Goal: Check status: Check status

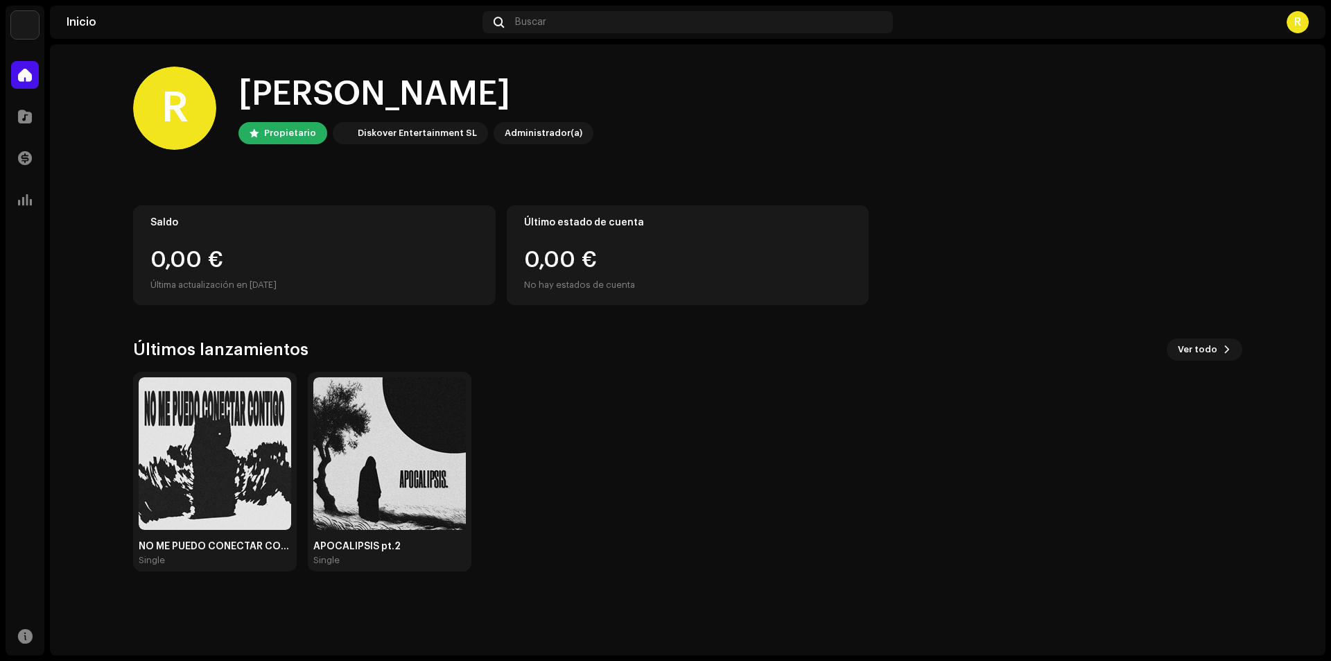
click at [159, 107] on div "R" at bounding box center [174, 108] width 83 height 83
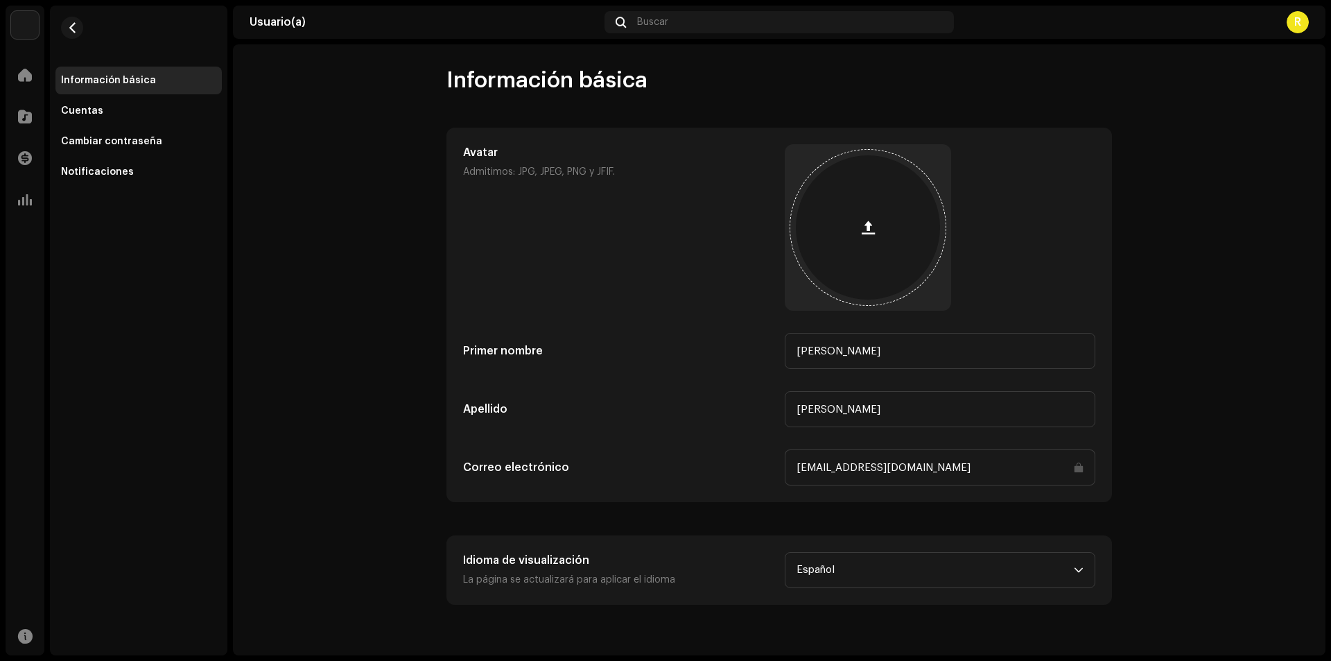
click at [869, 225] on span "button" at bounding box center [868, 227] width 13 height 11
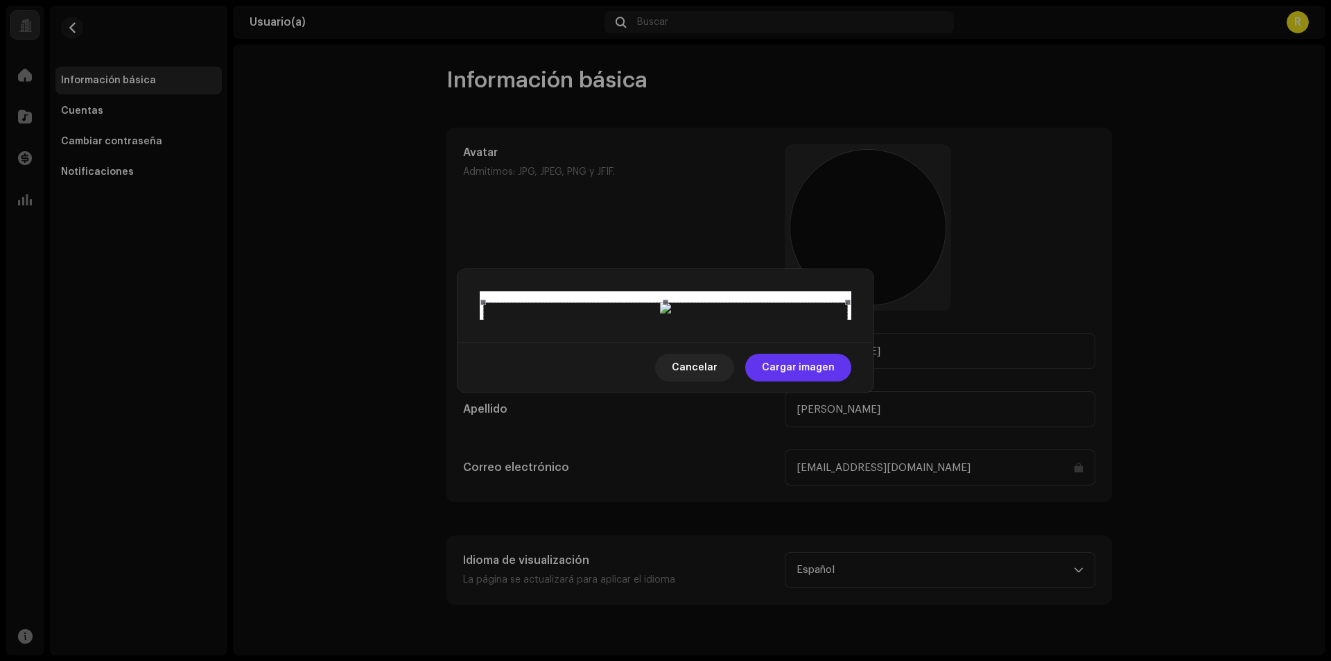
click at [817, 381] on span "Cargar imagen" at bounding box center [798, 368] width 73 height 28
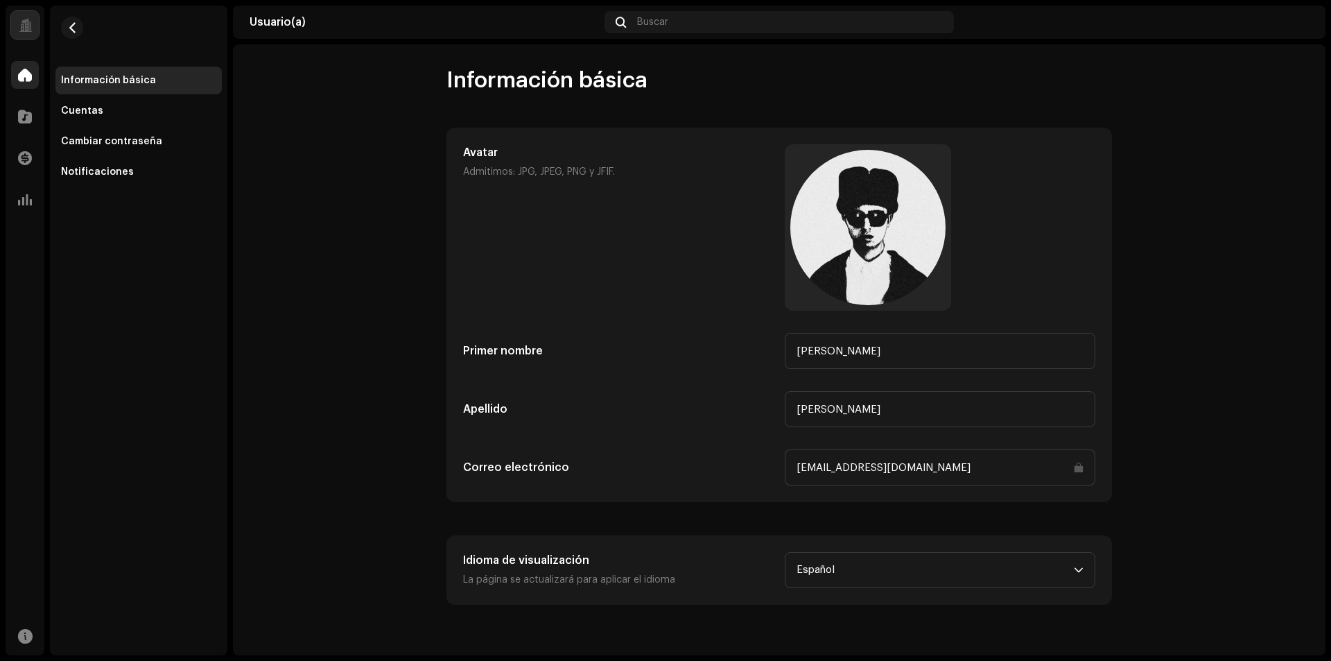
click at [24, 80] on span at bounding box center [25, 74] width 14 height 11
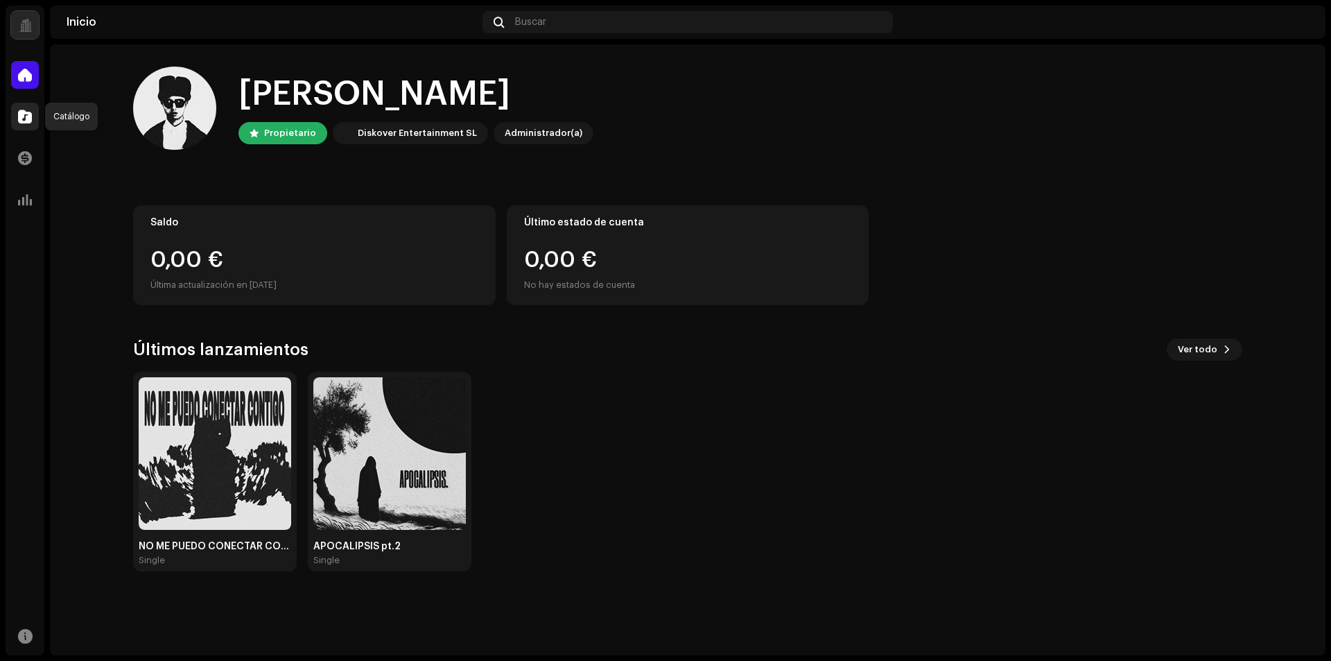
click at [20, 118] on span at bounding box center [25, 116] width 14 height 11
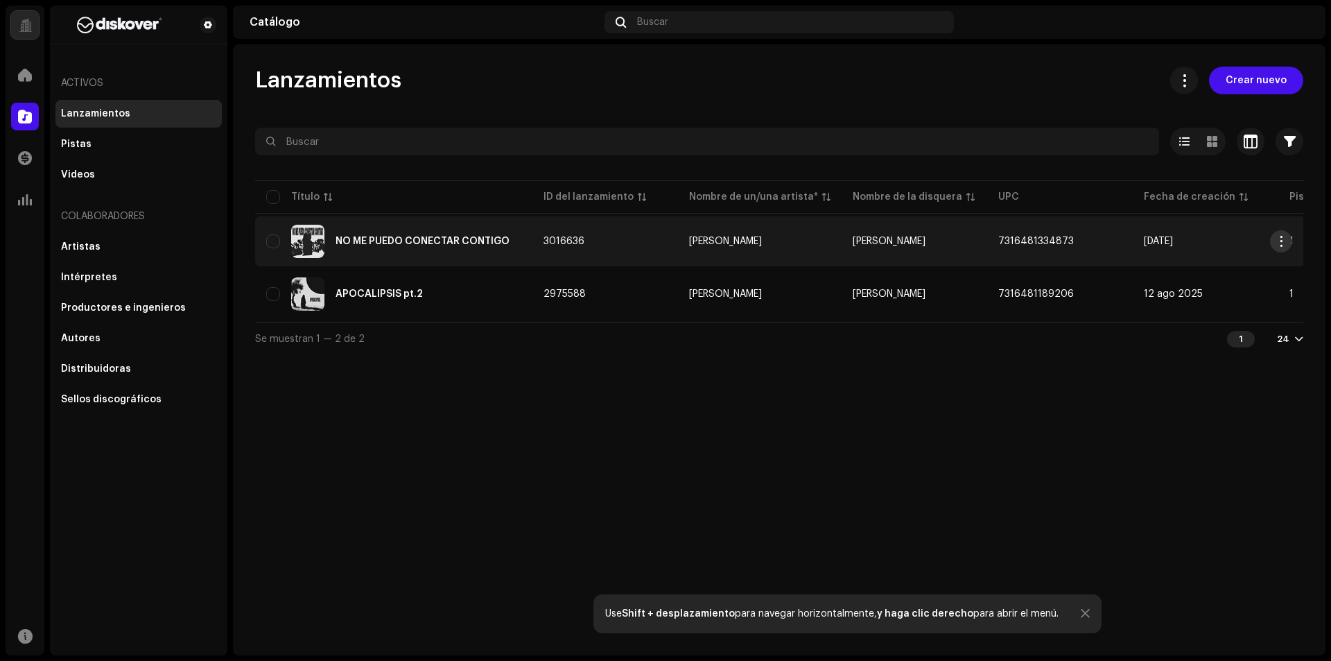
click at [1272, 241] on button "button" at bounding box center [1281, 241] width 22 height 22
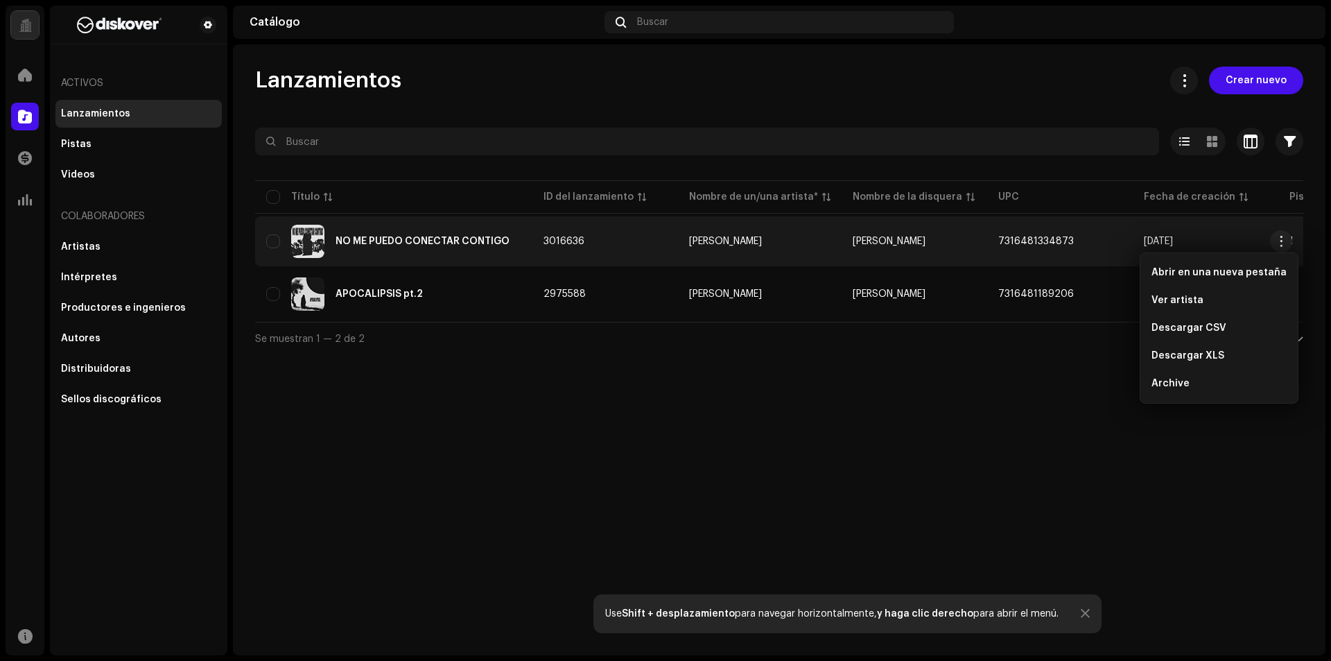
click at [804, 466] on div "Lanzamientos Crear nuevo Seleccionado 0 Opciones Filtros Estado de distribución…" at bounding box center [779, 349] width 1093 height 611
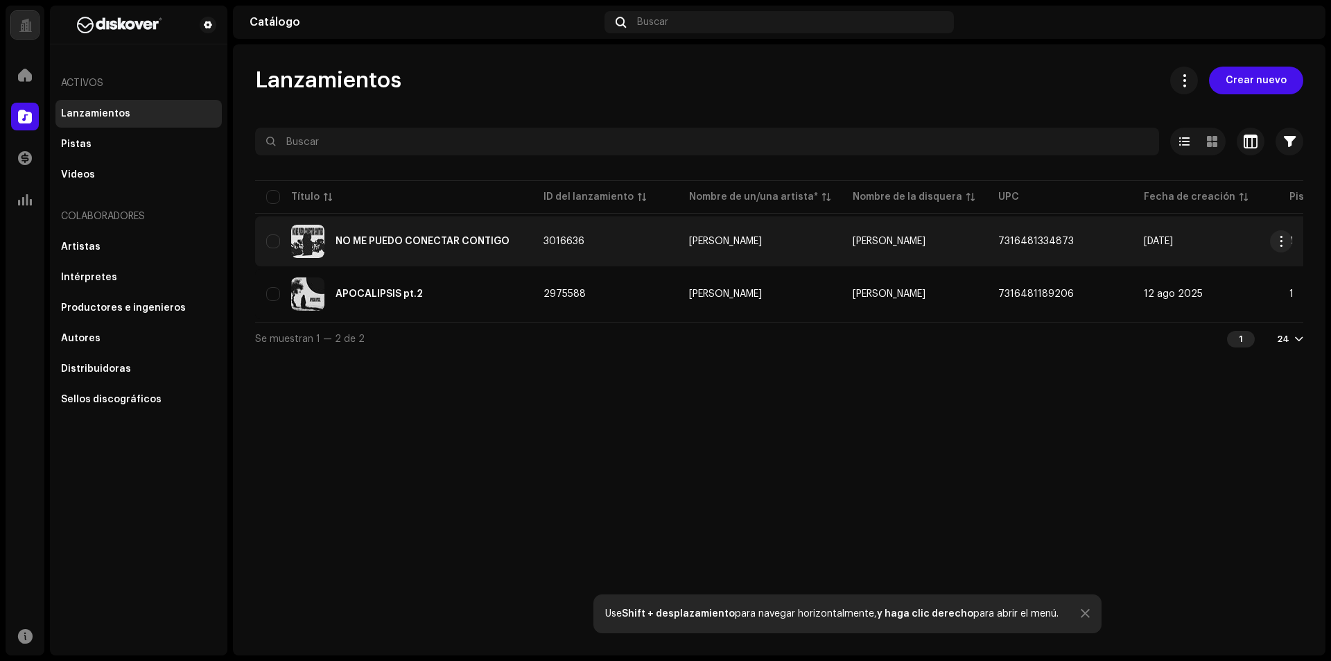
click at [416, 229] on div "NO ME PUEDO CONECTAR CONTIGO" at bounding box center [393, 241] width 255 height 33
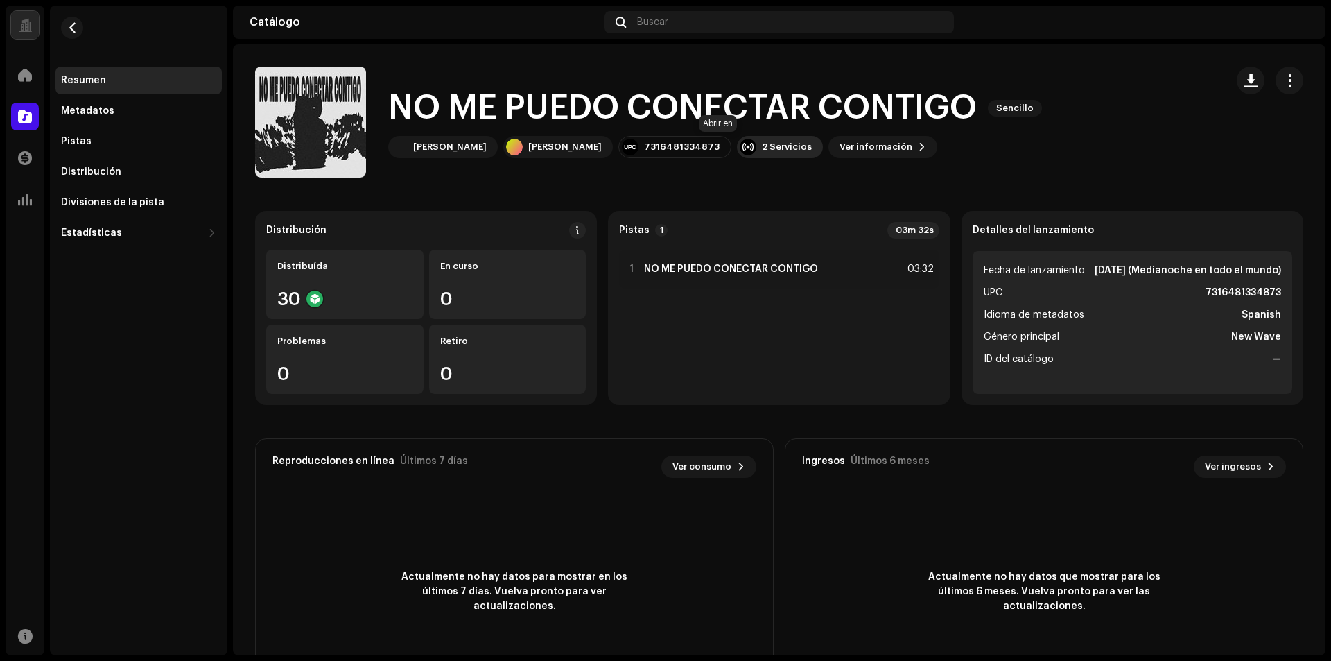
click at [762, 146] on div "2 Servicios" at bounding box center [787, 146] width 50 height 11
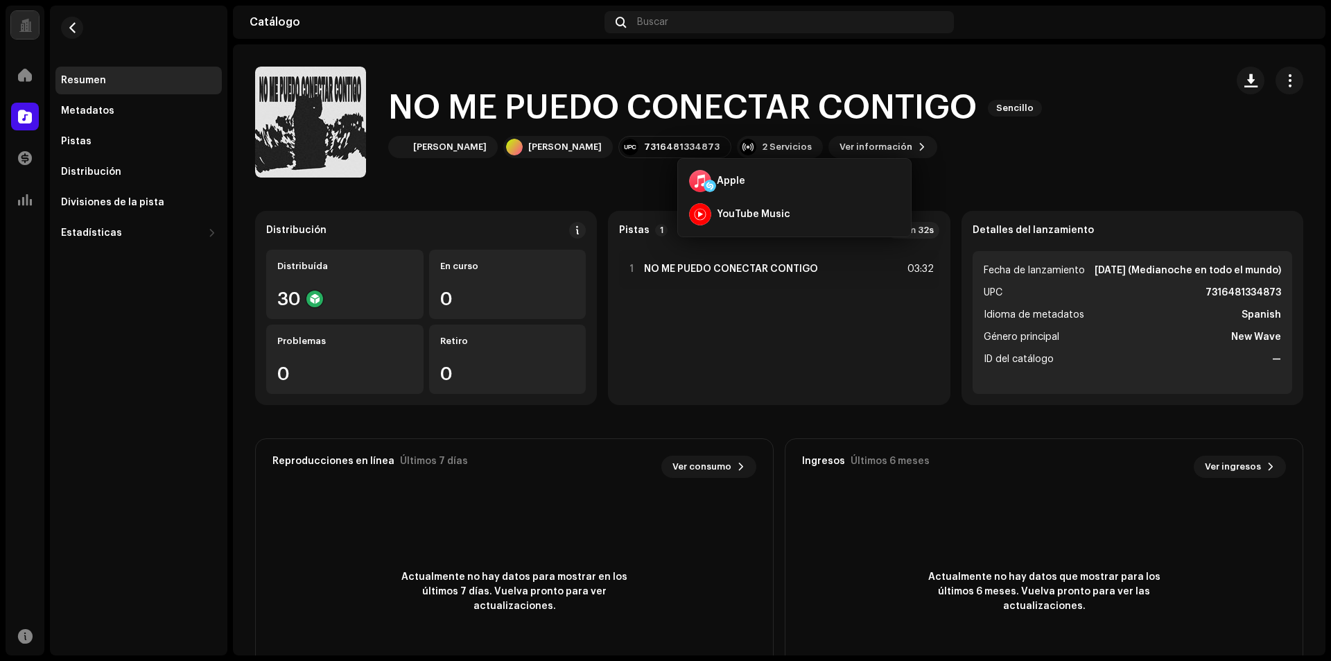
click at [1112, 153] on div "NO ME PUEDO CONECTAR CONTIGO Sencillo [PERSON_NAME] [PERSON_NAME] 7316481334873…" at bounding box center [735, 122] width 960 height 111
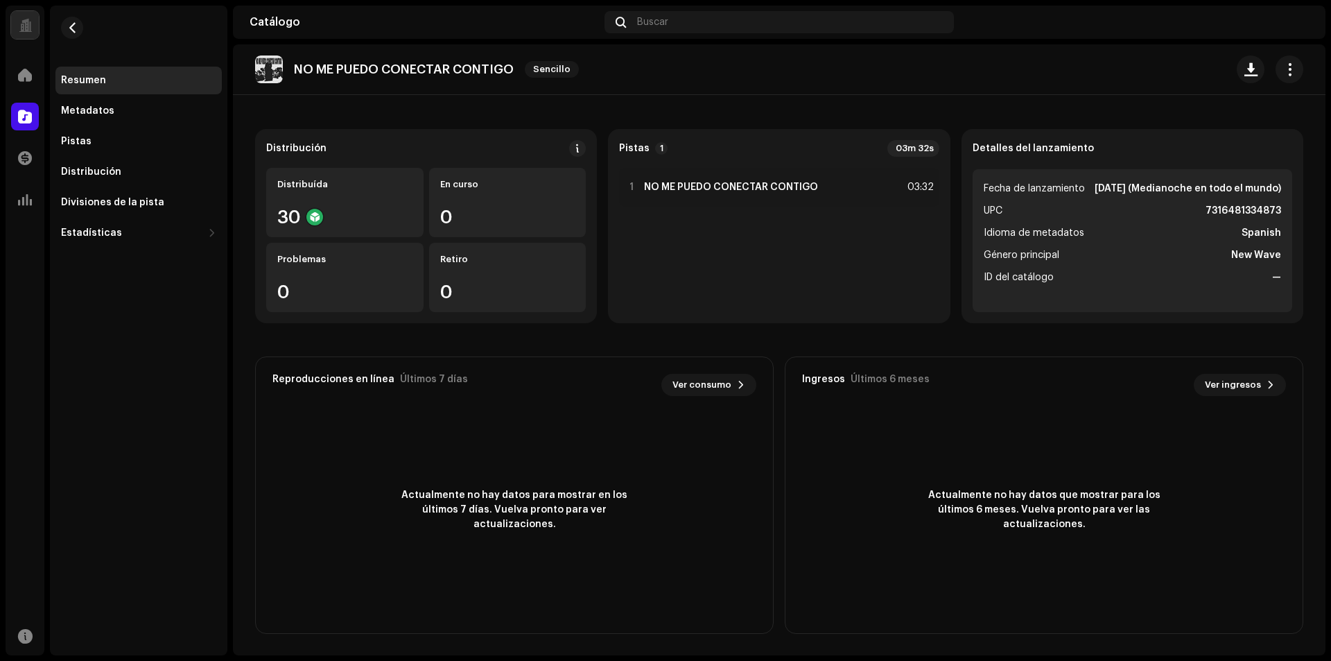
scroll to position [83, 0]
click at [1286, 67] on span "button" at bounding box center [1289, 69] width 13 height 11
click at [650, 105] on re-o-release-hero "NO ME PUEDO CONECTAR CONTIGO Sencillo NO ME PUEDO CONECTAR CONTIGO Sencillo [PE…" at bounding box center [779, 99] width 1093 height 111
click at [290, 149] on re-o-release-hero "NO ME PUEDO CONECTAR CONTIGO Sencillo NO ME PUEDO CONECTAR CONTIGO Sencillo [PE…" at bounding box center [779, 99] width 1093 height 111
click at [325, 200] on div "Distribuída 30" at bounding box center [344, 201] width 157 height 69
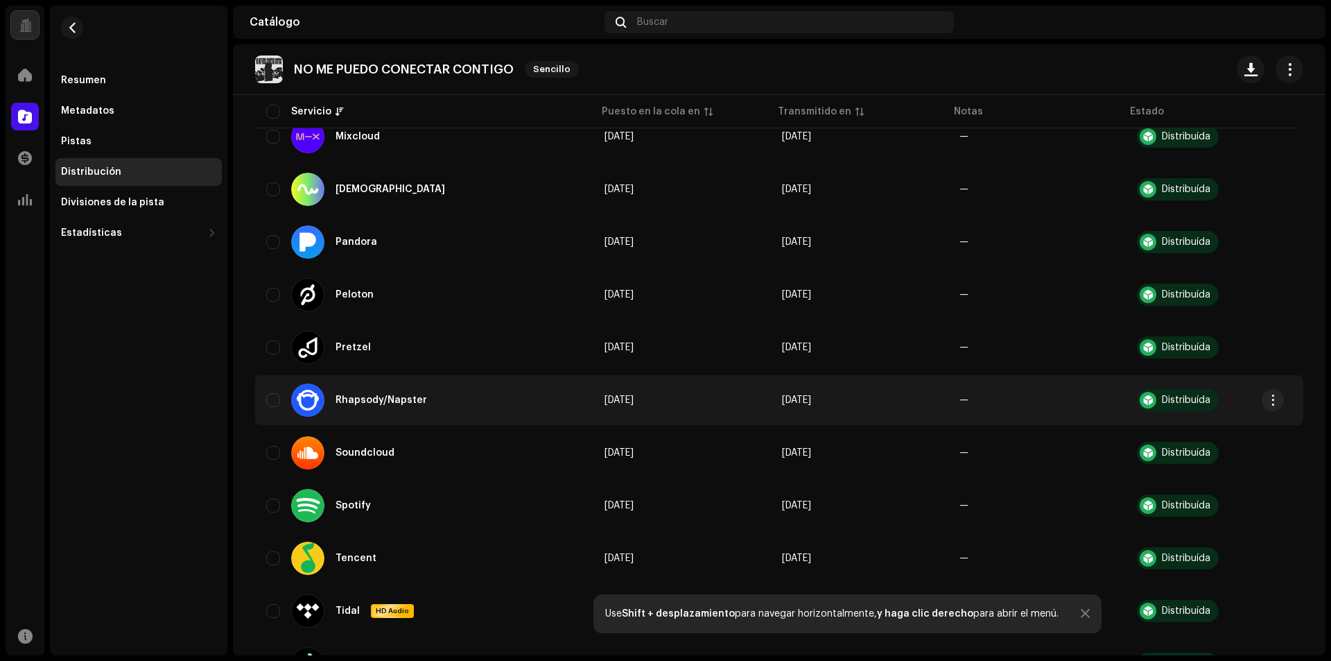
scroll to position [1002, 0]
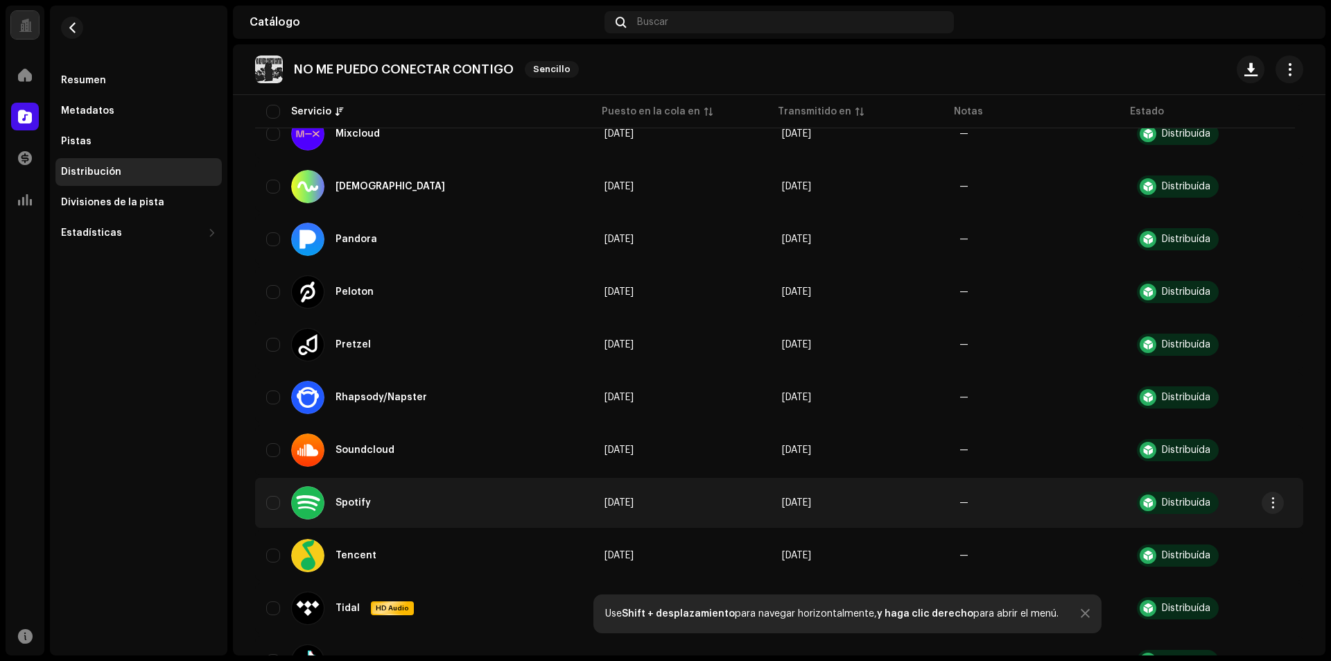
click at [361, 501] on div "Spotify" at bounding box center [353, 503] width 35 height 10
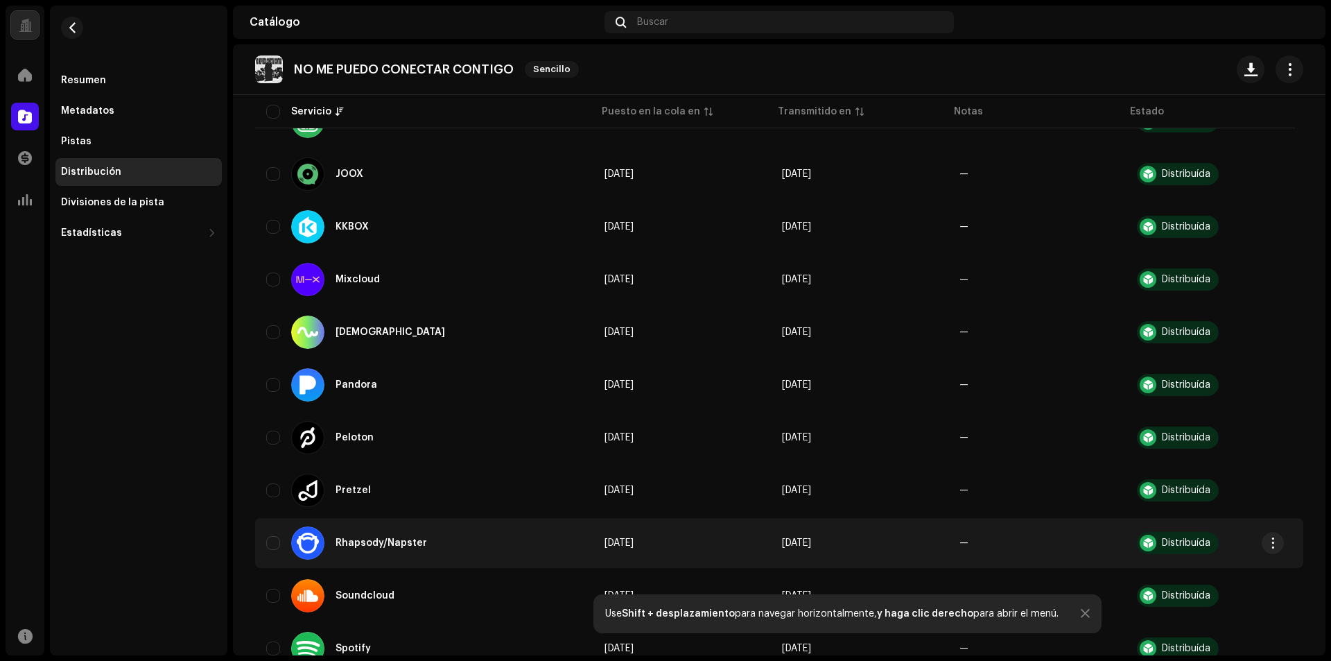
scroll to position [1071, 0]
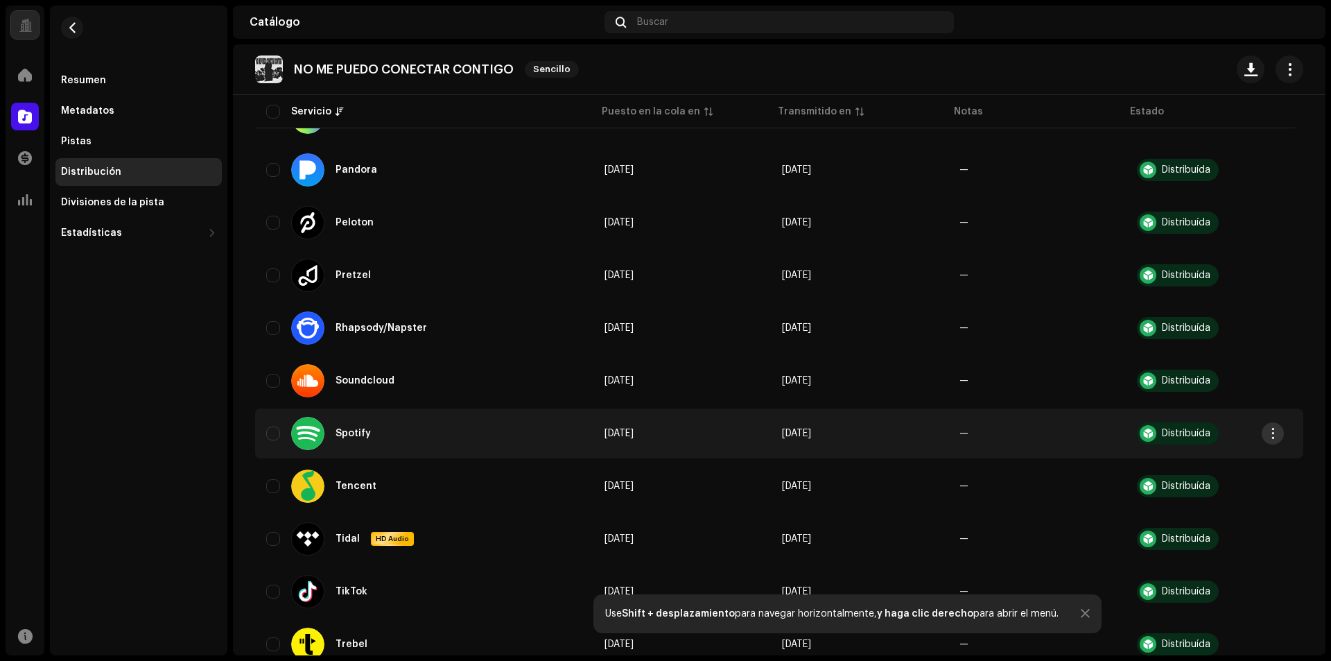
click at [1271, 429] on span "button" at bounding box center [1273, 433] width 10 height 11
click at [1331, 360] on div "[PERSON_NAME] Inicio Catálogo Transacciones Estadísticas Recursos Resumen Metad…" at bounding box center [665, 330] width 1331 height 661
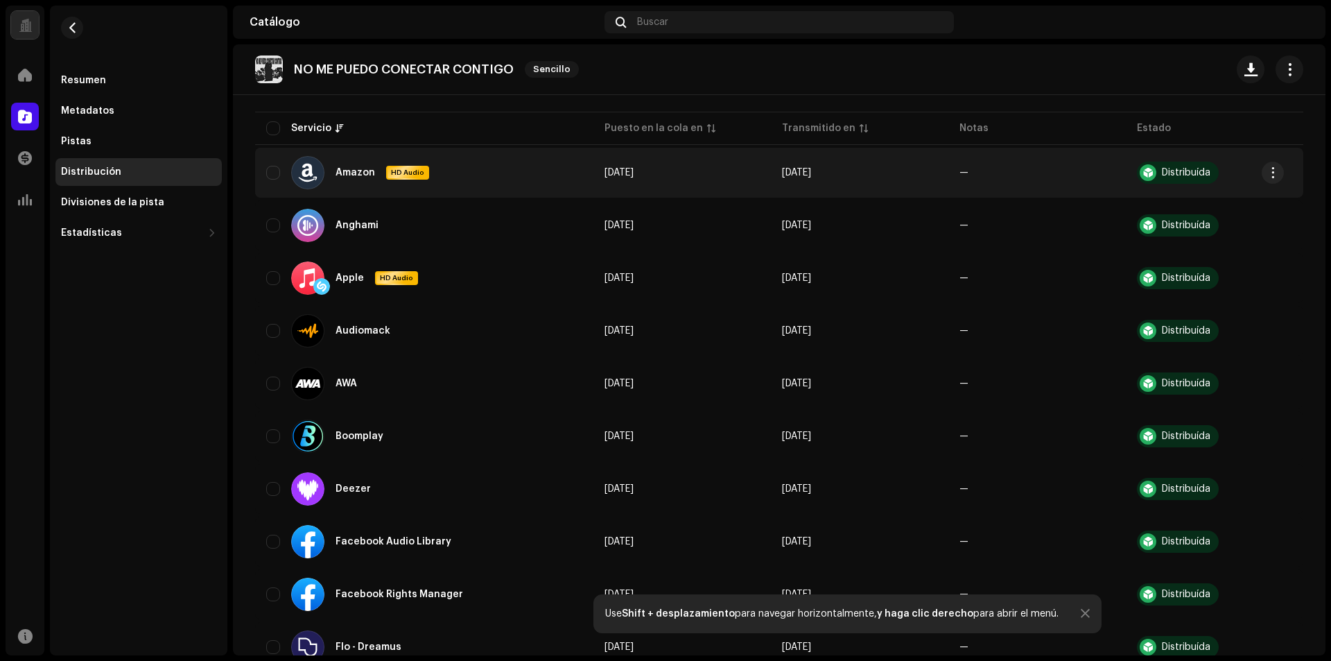
scroll to position [0, 0]
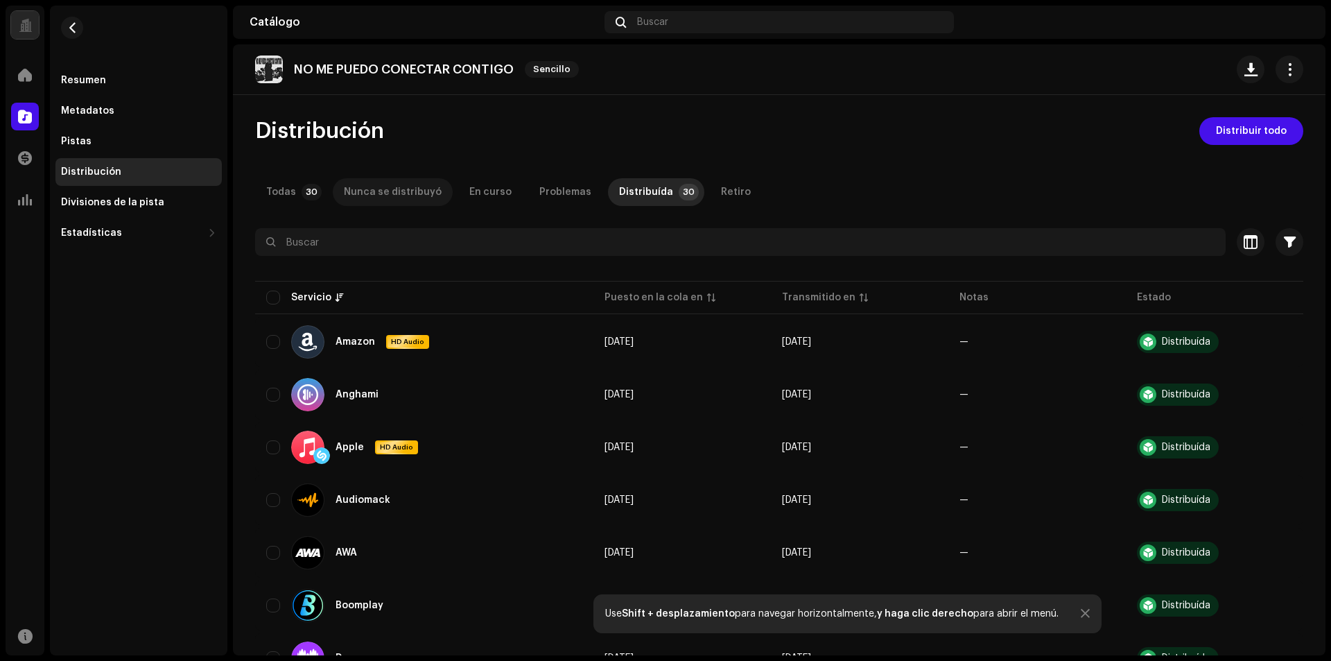
click at [357, 188] on div "Nunca se distribuyó" at bounding box center [393, 192] width 98 height 28
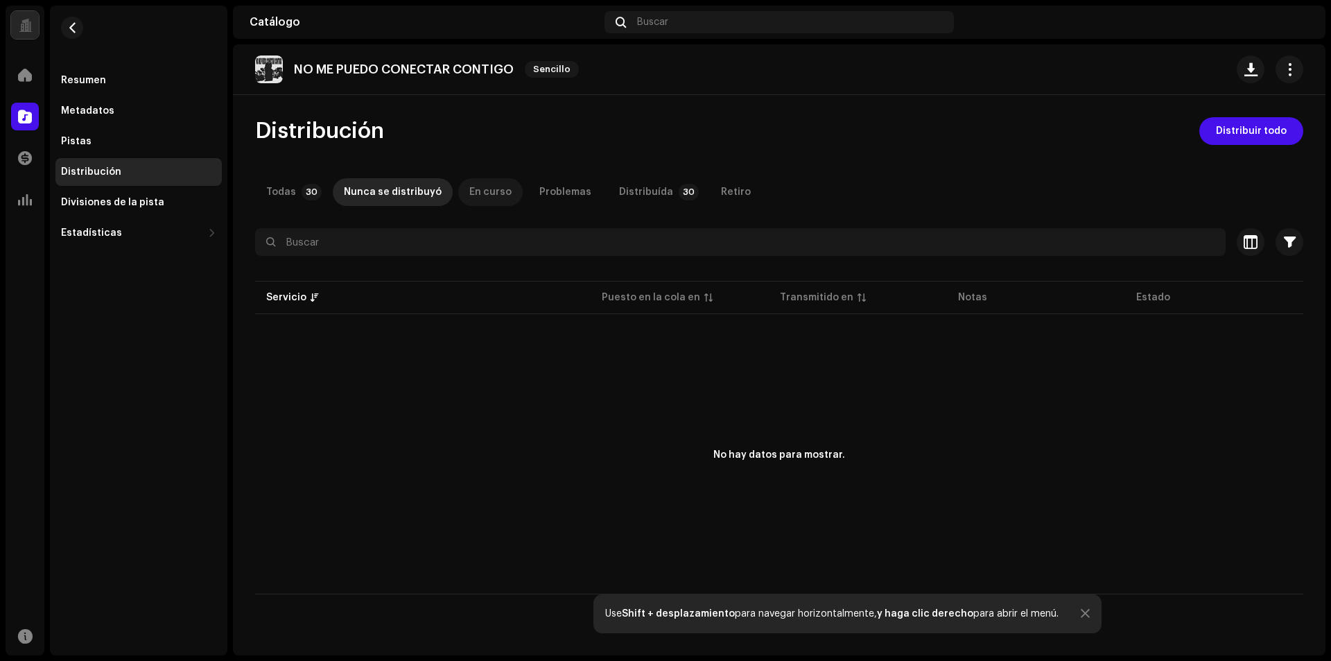
click at [497, 193] on div "En curso" at bounding box center [490, 192] width 42 height 28
click at [80, 65] on re-m-nav-back at bounding box center [71, 36] width 33 height 61
click at [79, 76] on div "Resumen" at bounding box center [83, 80] width 45 height 11
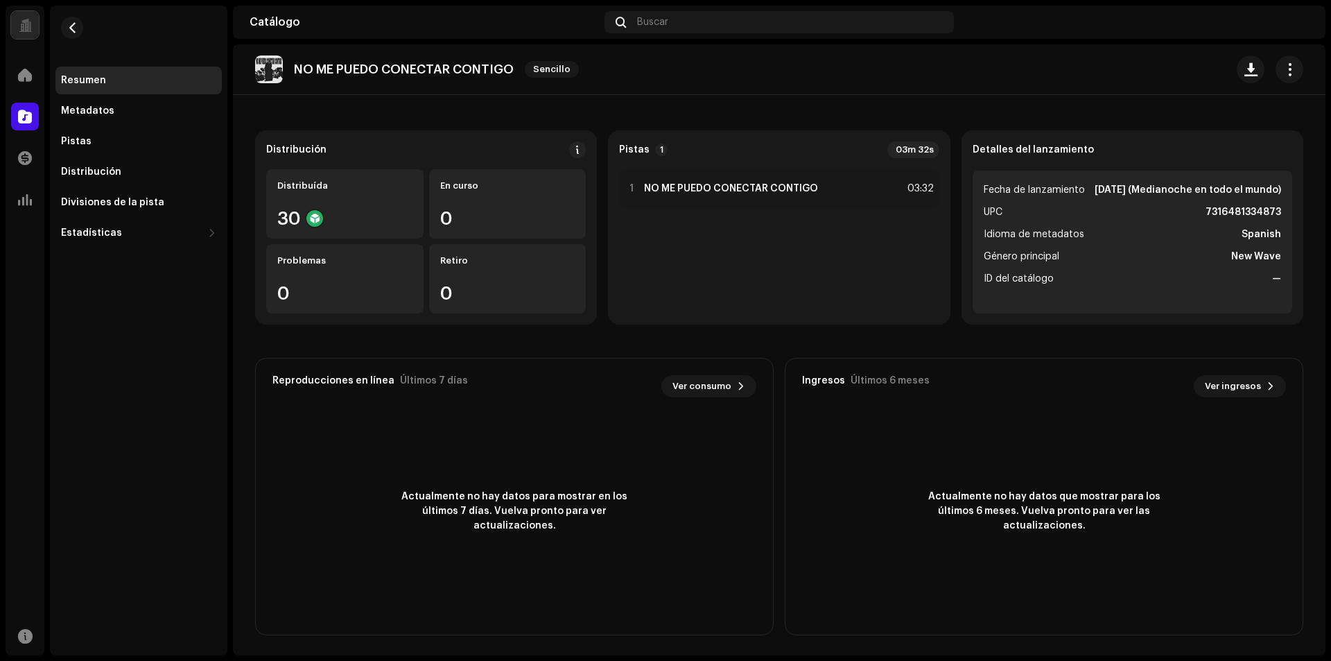
scroll to position [83, 0]
click at [33, 148] on div at bounding box center [25, 158] width 28 height 28
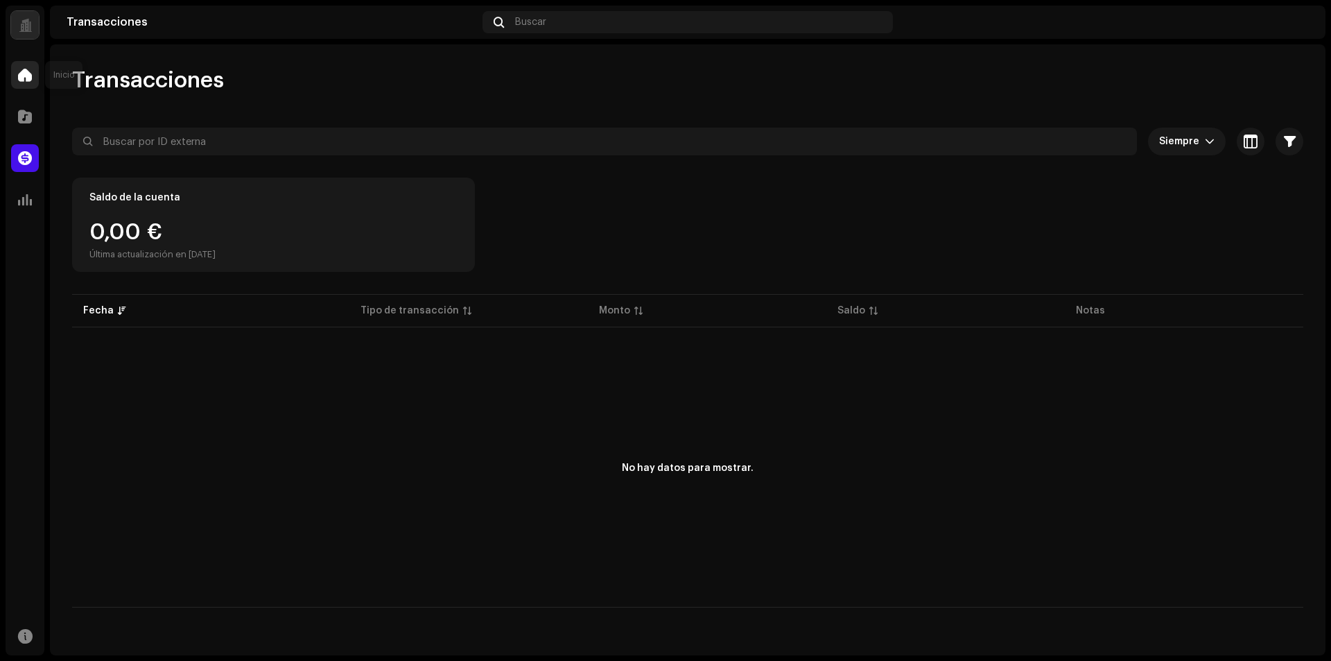
click at [22, 70] on span at bounding box center [25, 74] width 14 height 11
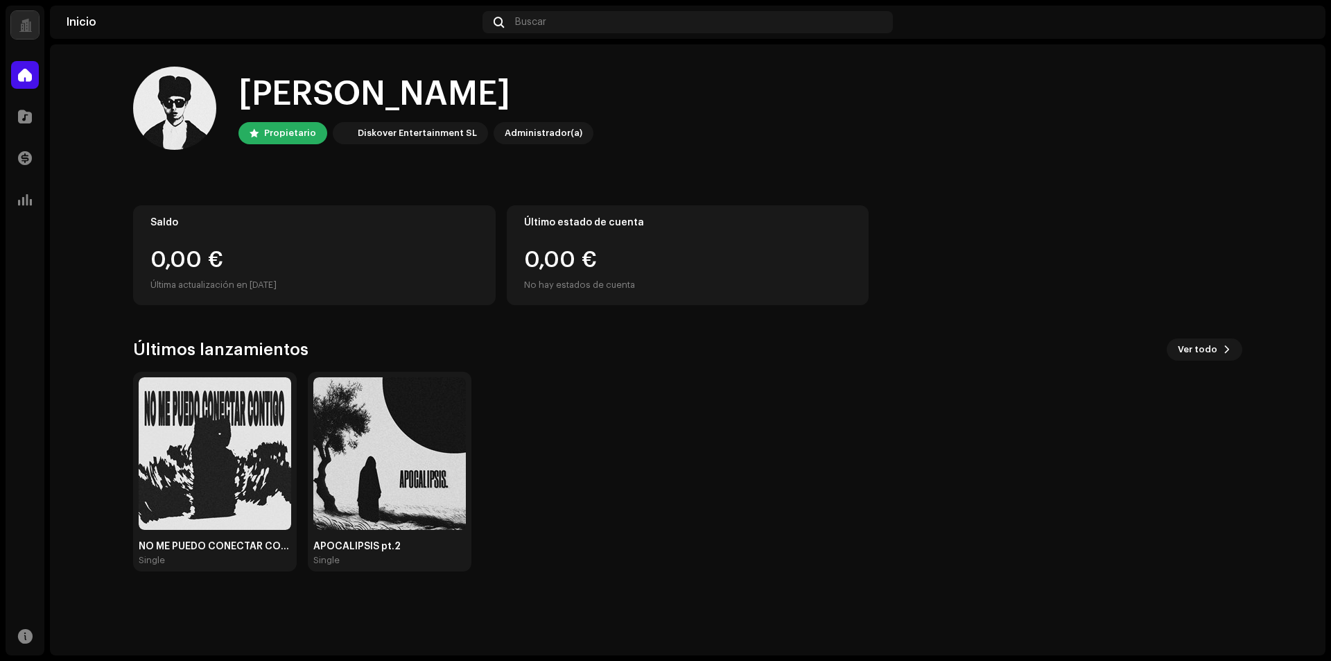
drag, startPoint x: 232, startPoint y: 442, endPoint x: 842, endPoint y: 396, distance: 611.9
click at [874, 412] on div "NO ME PUEDO CONECTAR CONTIGO Single APOCALIPSIS pt.2 Single" at bounding box center [682, 472] width 1109 height 200
click at [1188, 352] on span "Ver todo" at bounding box center [1198, 350] width 40 height 28
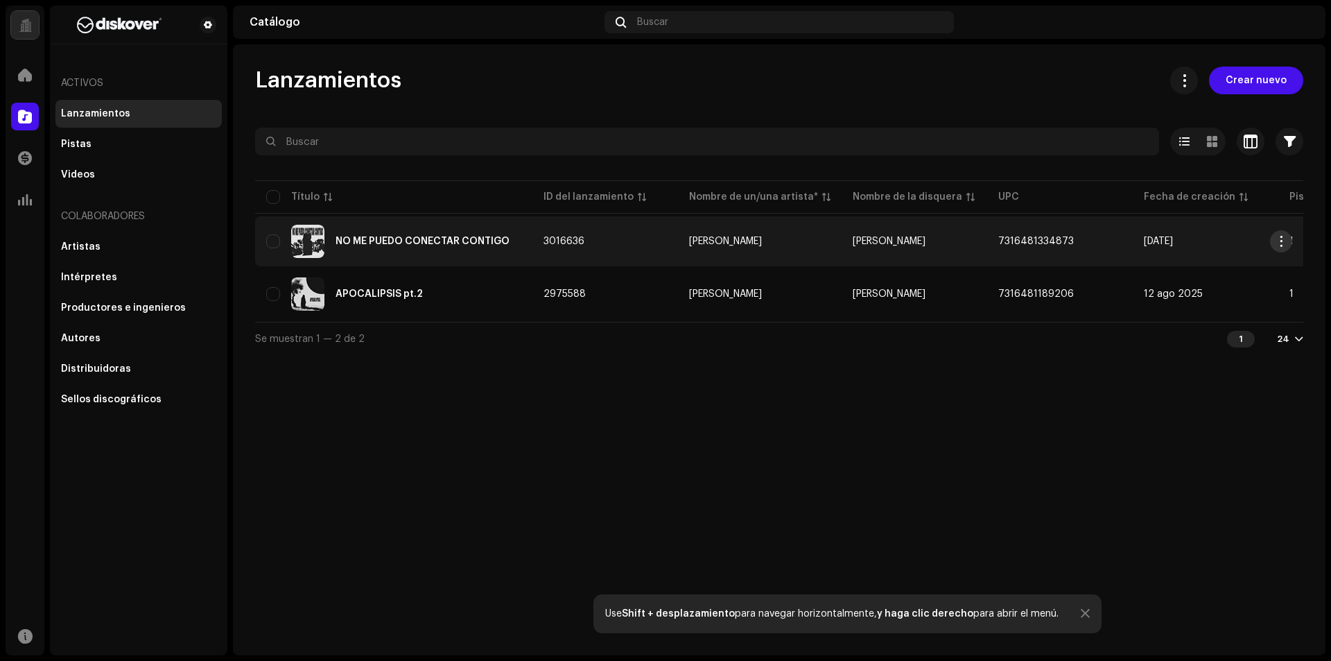
click at [1283, 245] on span "button" at bounding box center [1282, 241] width 10 height 11
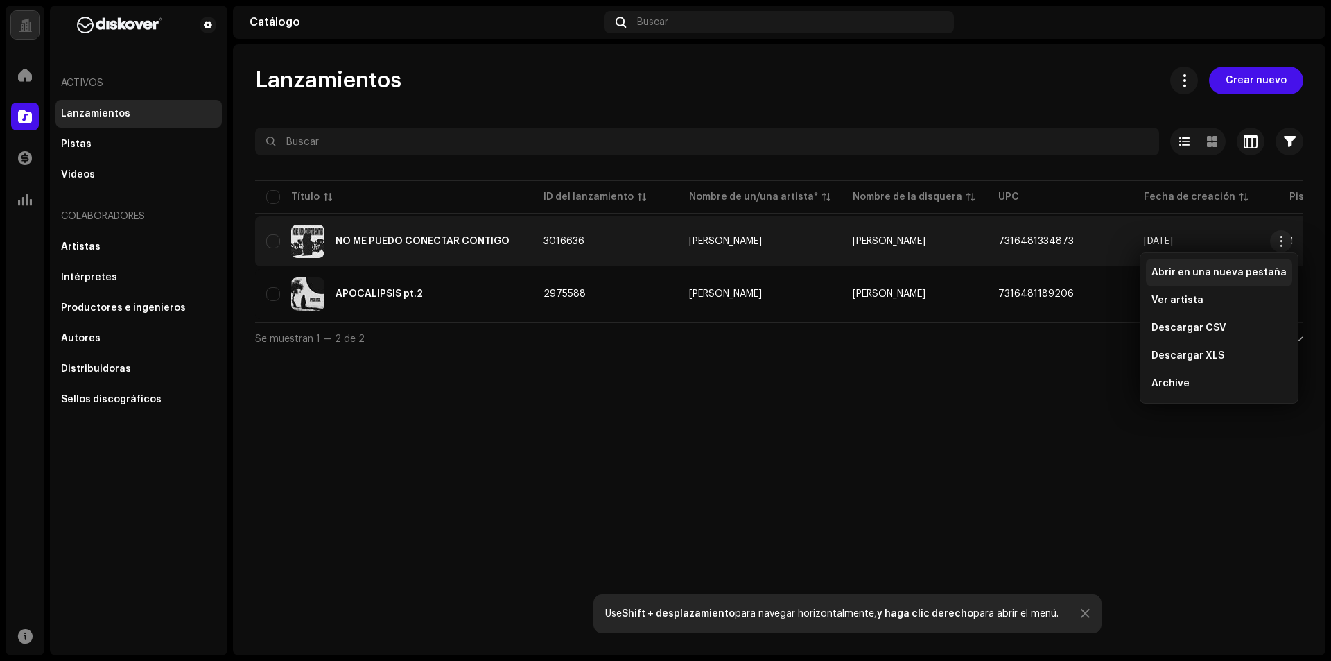
click at [1270, 270] on span "Abrir en una nueva pestaña" at bounding box center [1219, 272] width 135 height 11
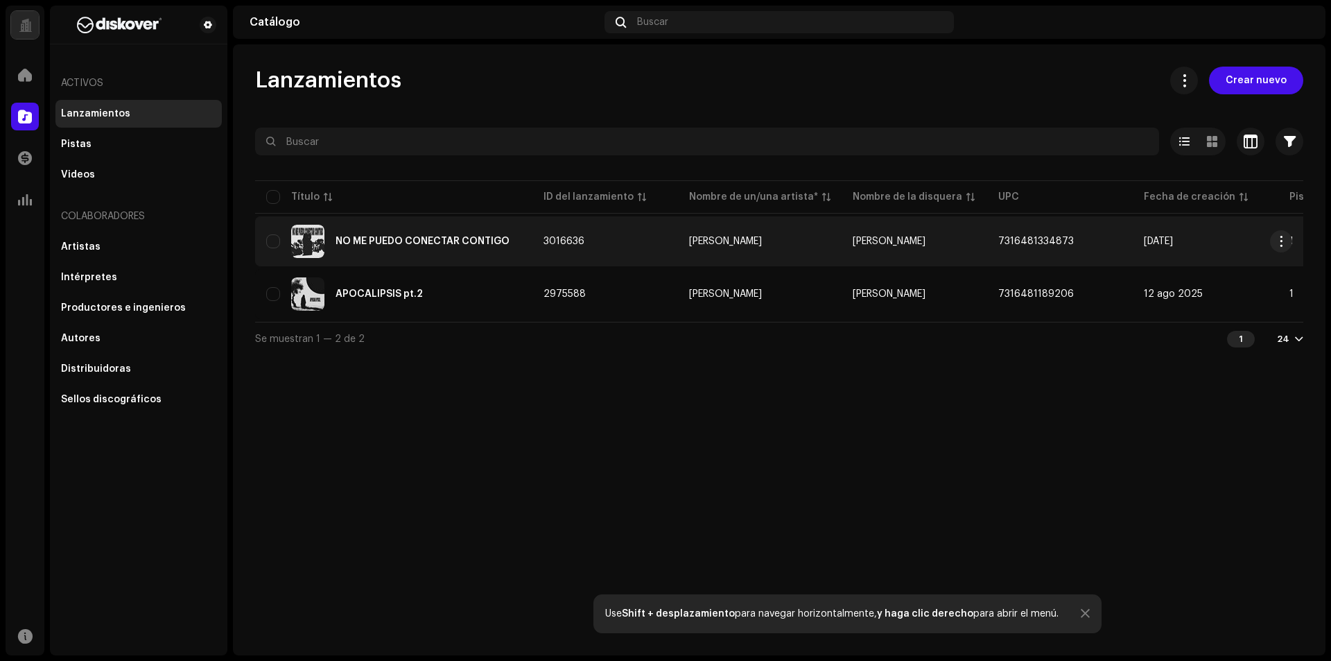
click at [440, 245] on div "NO ME PUEDO CONECTAR CONTIGO" at bounding box center [423, 241] width 174 height 10
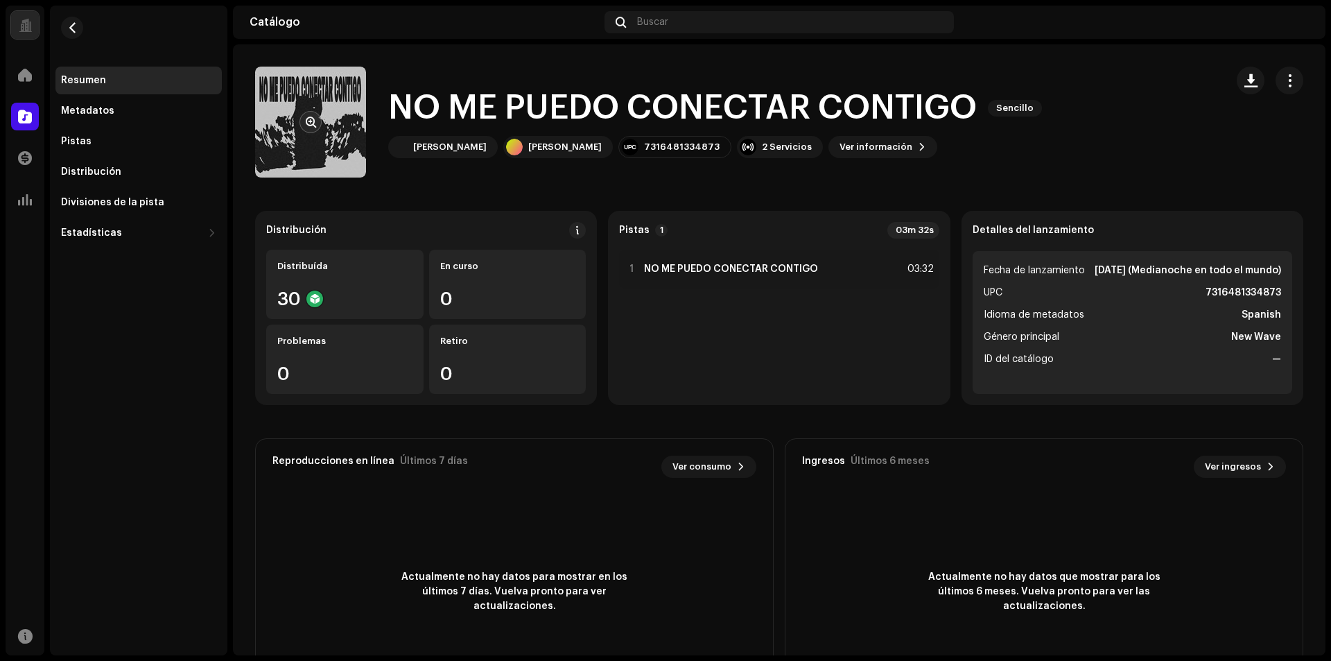
click at [358, 125] on re-a-cover at bounding box center [310, 122] width 111 height 111
click at [840, 149] on span "Ver información" at bounding box center [876, 147] width 73 height 28
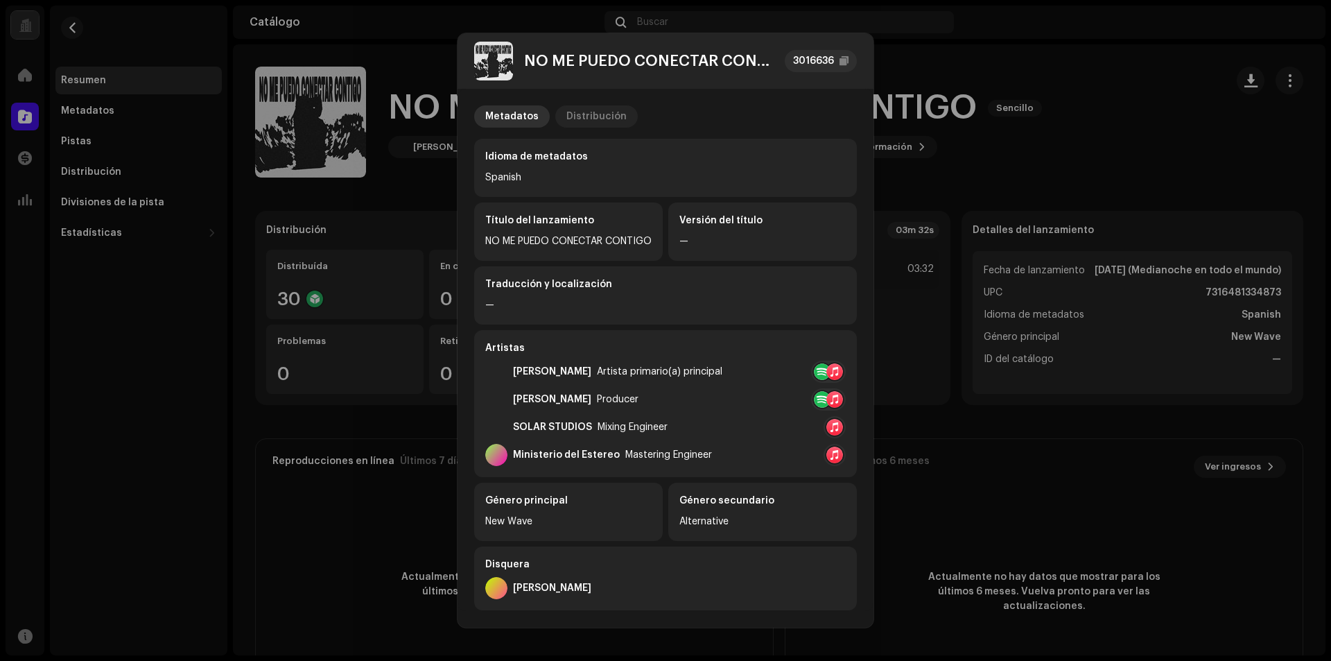
click at [614, 107] on div "Distribución" at bounding box center [597, 116] width 60 height 22
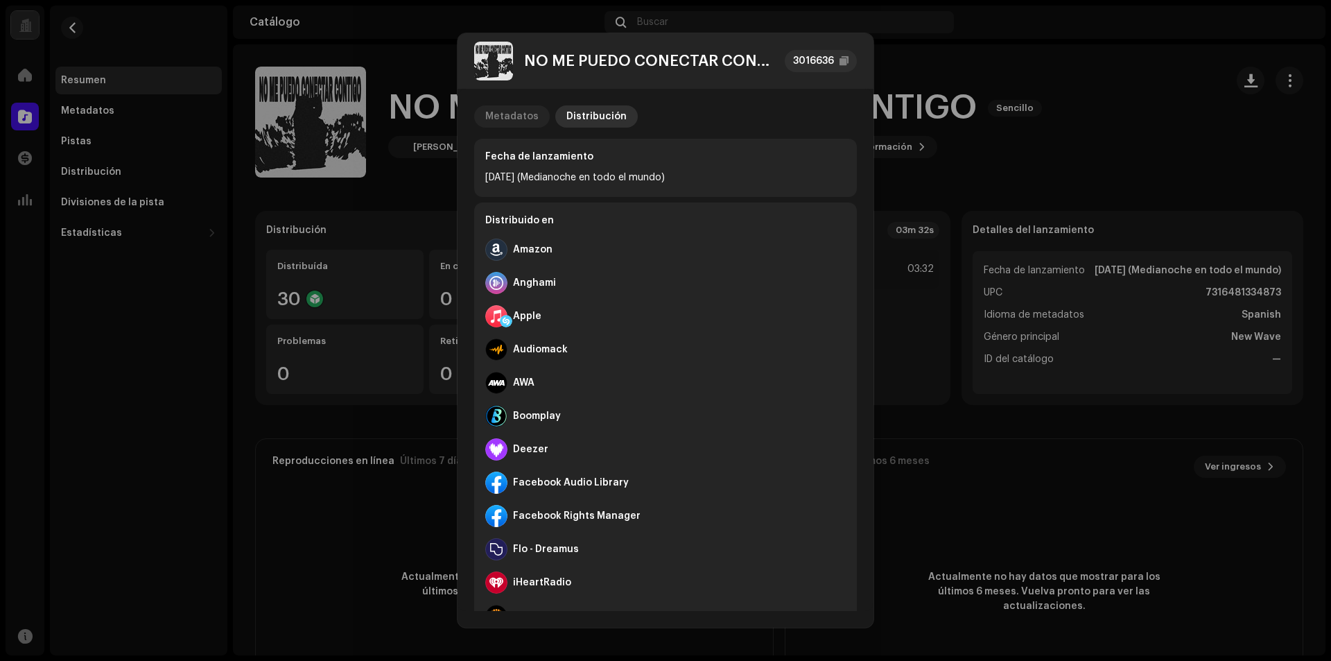
click at [537, 116] on p-tab "Metadatos" at bounding box center [512, 116] width 76 height 22
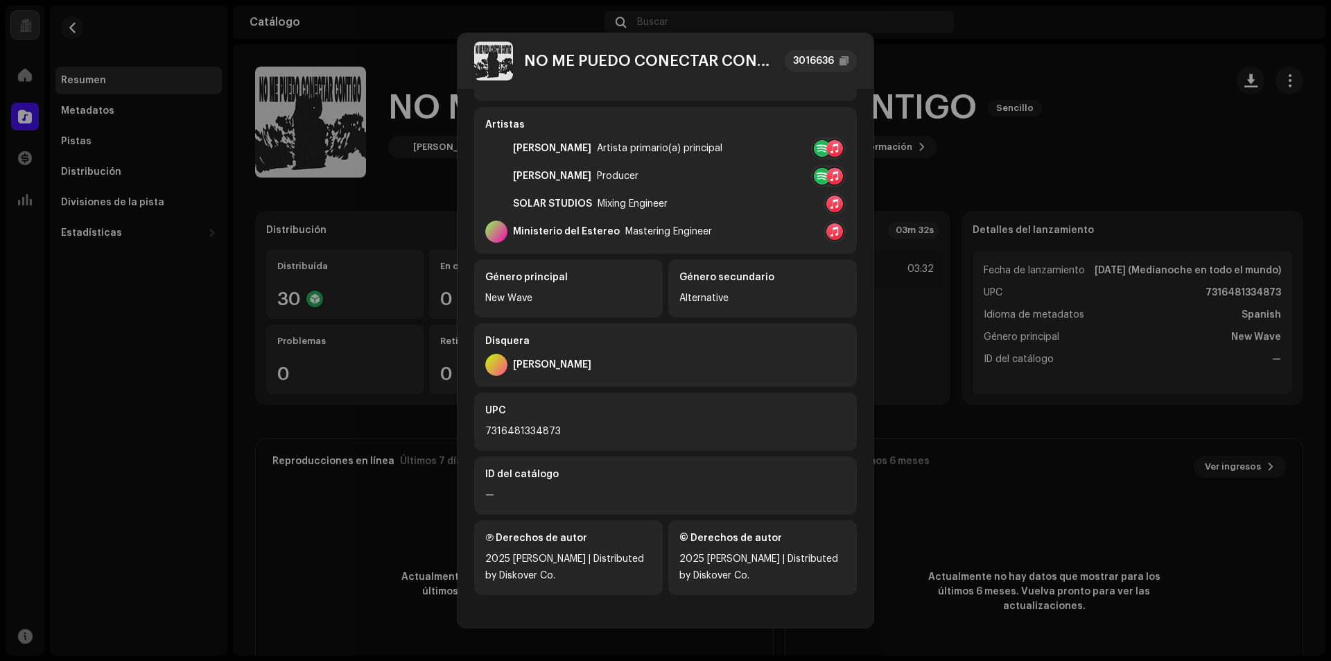
scroll to position [240, 0]
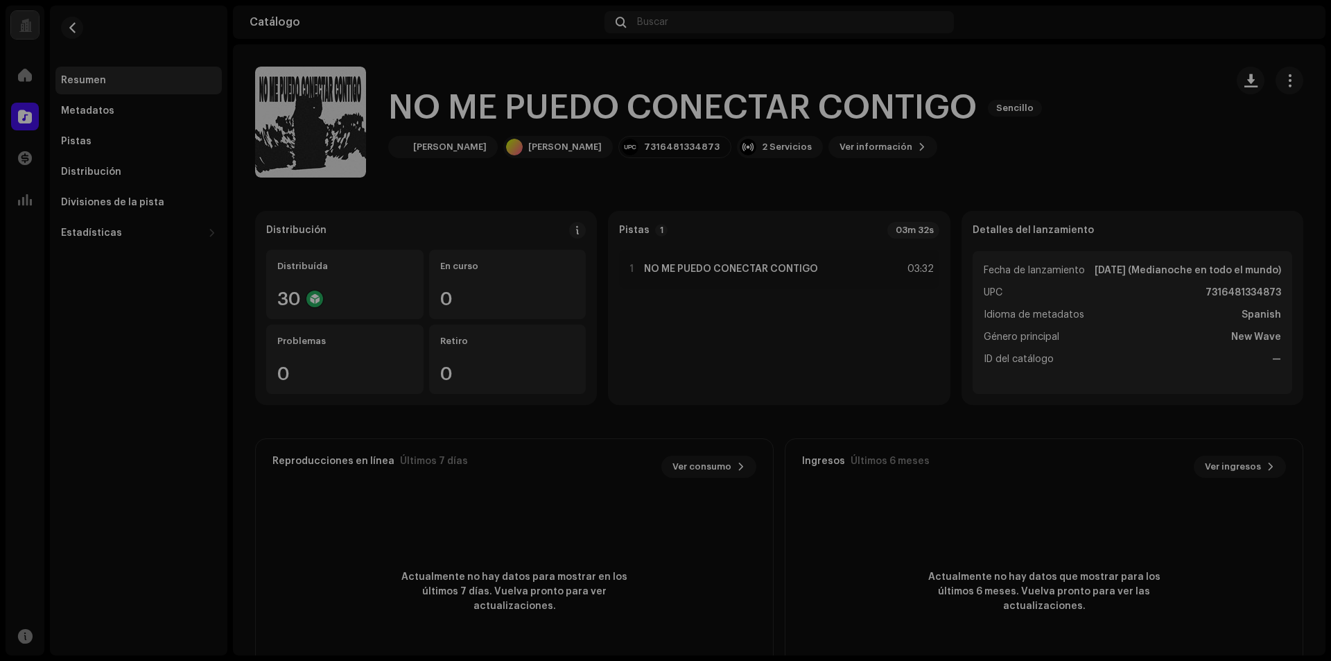
click at [982, 71] on div "NO ME PUEDO CONECTAR CONTIGO 3016636 Metadatos Distribución Idioma de metadatos…" at bounding box center [665, 330] width 1331 height 661
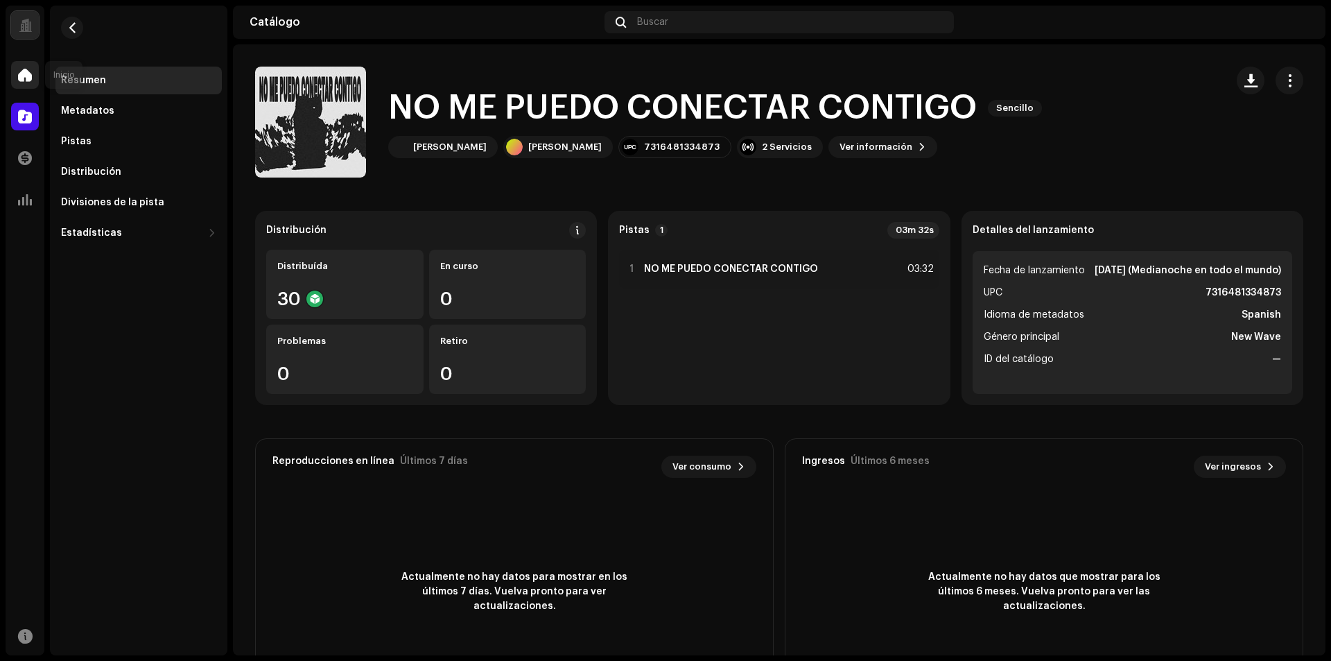
click at [21, 75] on span at bounding box center [25, 74] width 14 height 11
